Goal: Navigation & Orientation: Find specific page/section

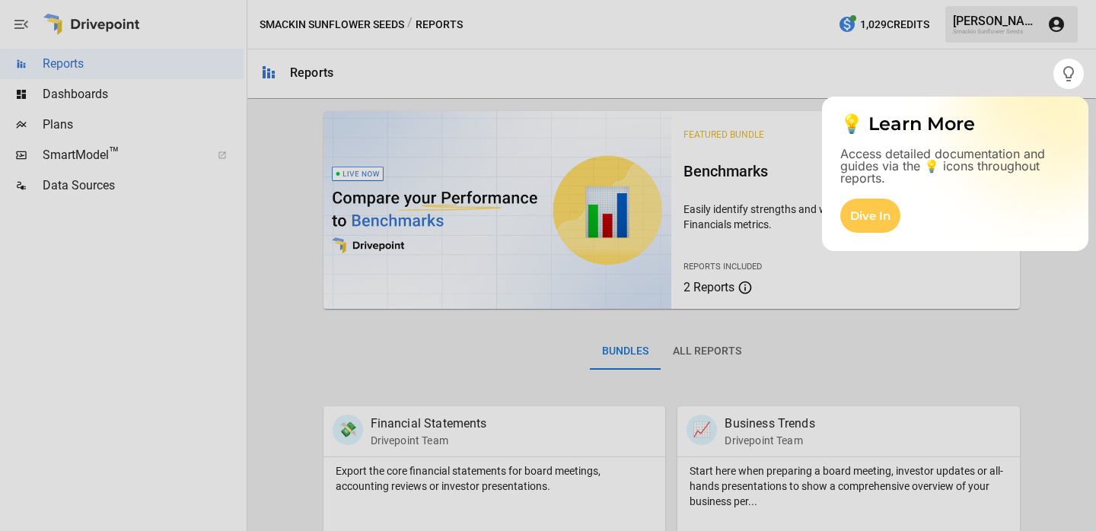
click at [59, 119] on div at bounding box center [548, 310] width 1096 height 442
click at [110, 119] on div at bounding box center [548, 310] width 1096 height 442
click at [1061, 127] on p "💡 Learn More" at bounding box center [955, 124] width 230 height 18
click at [976, 72] on div at bounding box center [526, 265] width 1053 height 531
click at [866, 220] on div "Dive In" at bounding box center [870, 216] width 60 height 34
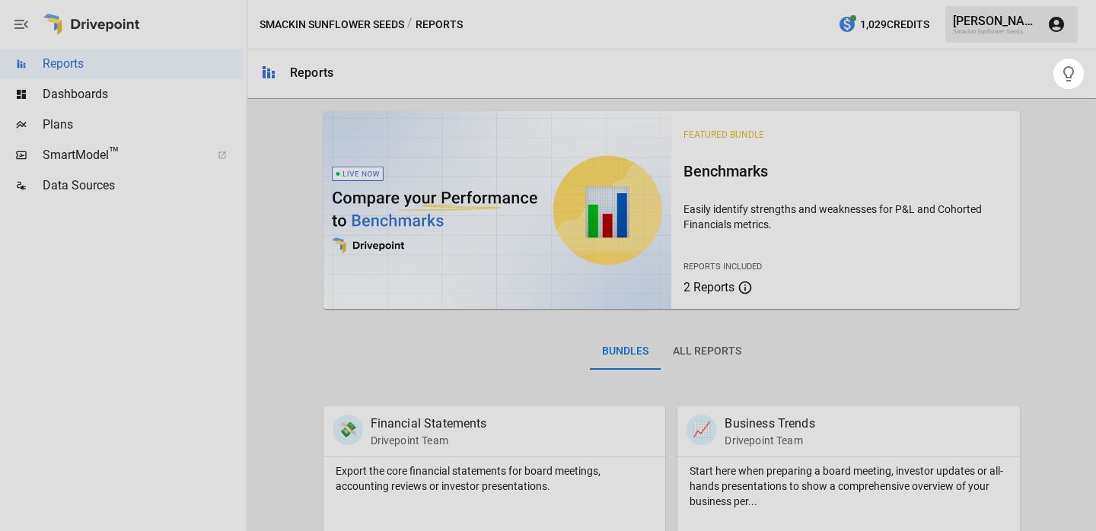
click div "💡 Learn More Access detailed documentation and guides via the 💡 icons throughou…" at bounding box center [548, 0] width 1096 height 0
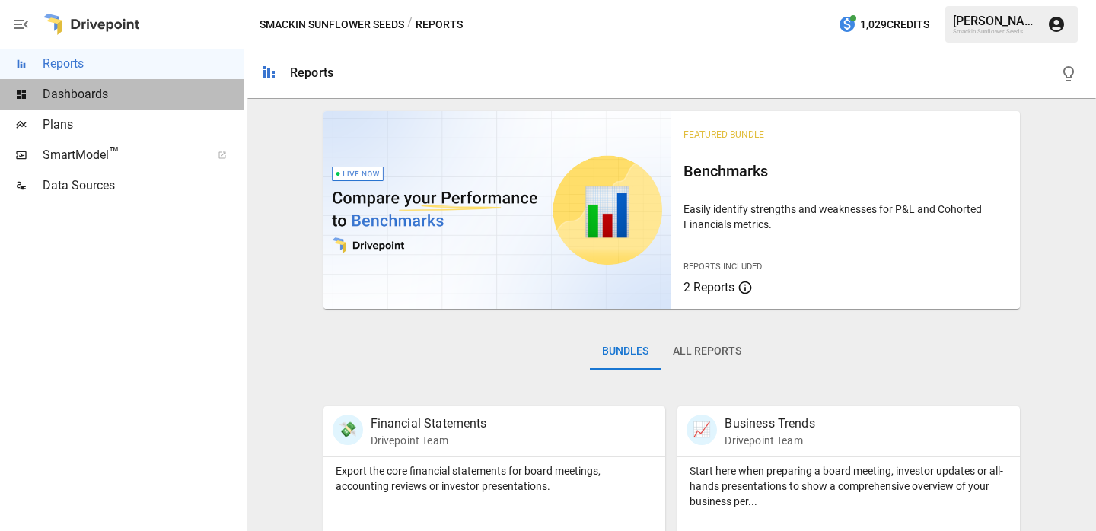
click at [165, 86] on span "Dashboards" at bounding box center [143, 94] width 201 height 18
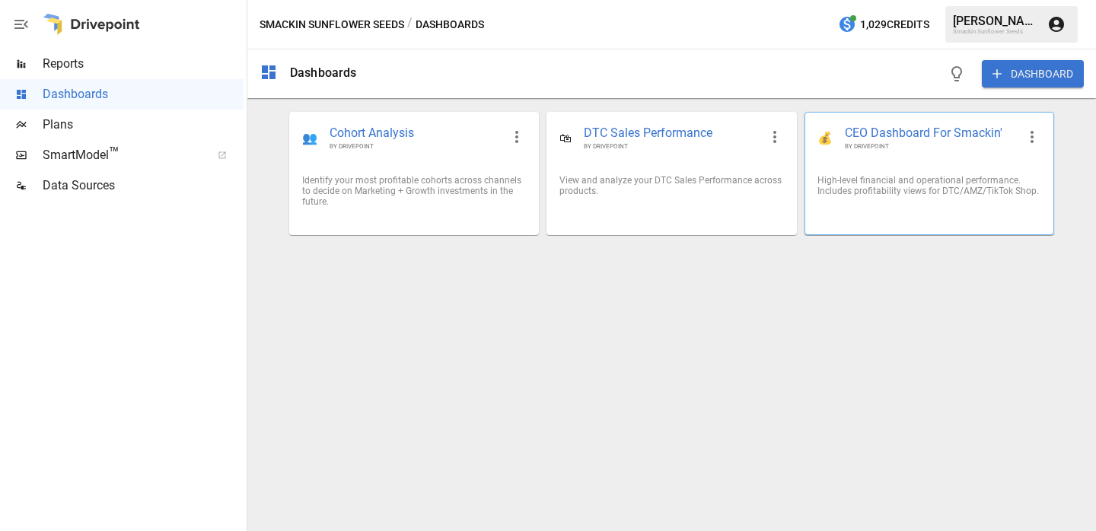
click at [898, 209] on div at bounding box center [929, 215] width 248 height 12
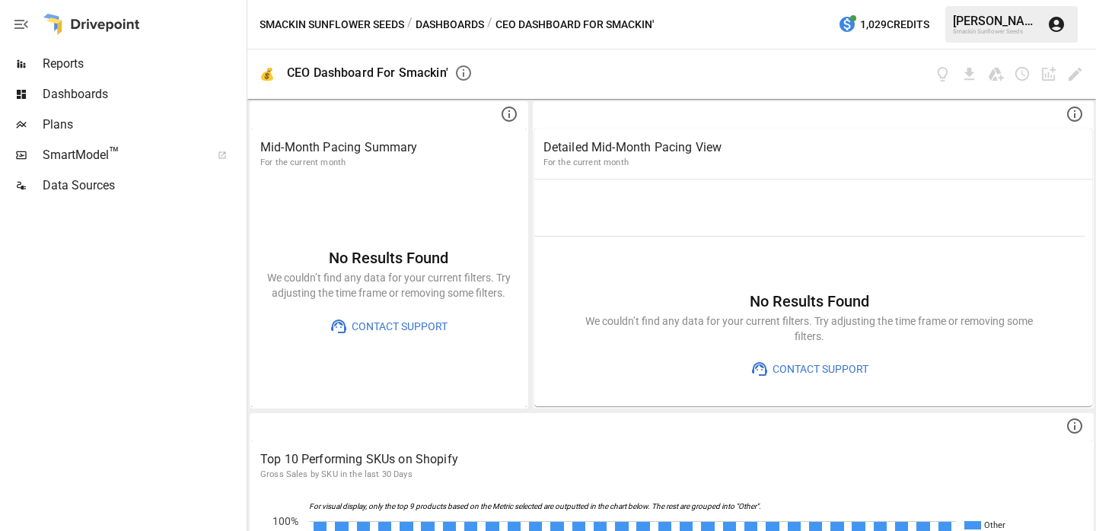
click at [118, 65] on span "Reports" at bounding box center [143, 64] width 201 height 18
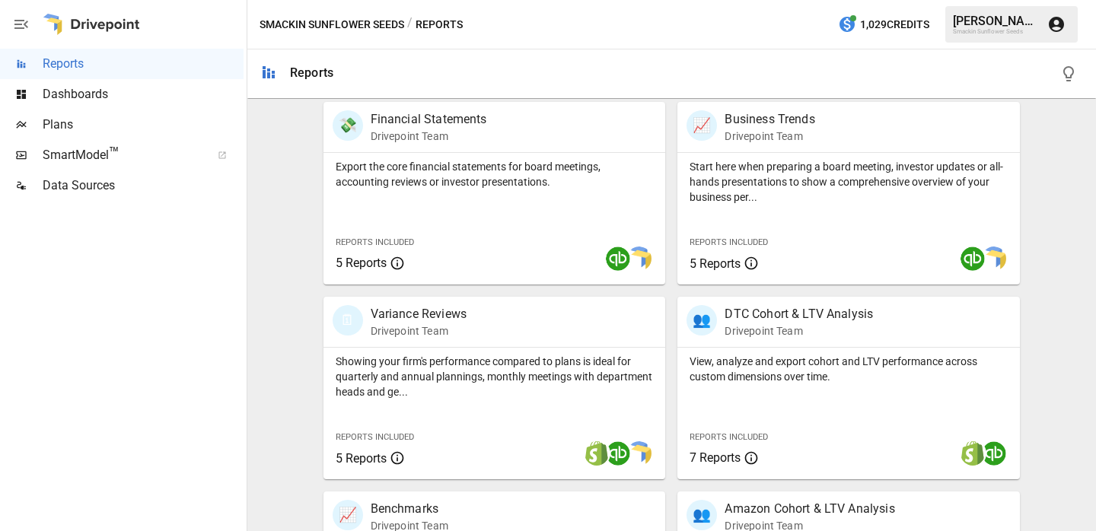
scroll to position [355, 0]
